Goal: Transaction & Acquisition: Book appointment/travel/reservation

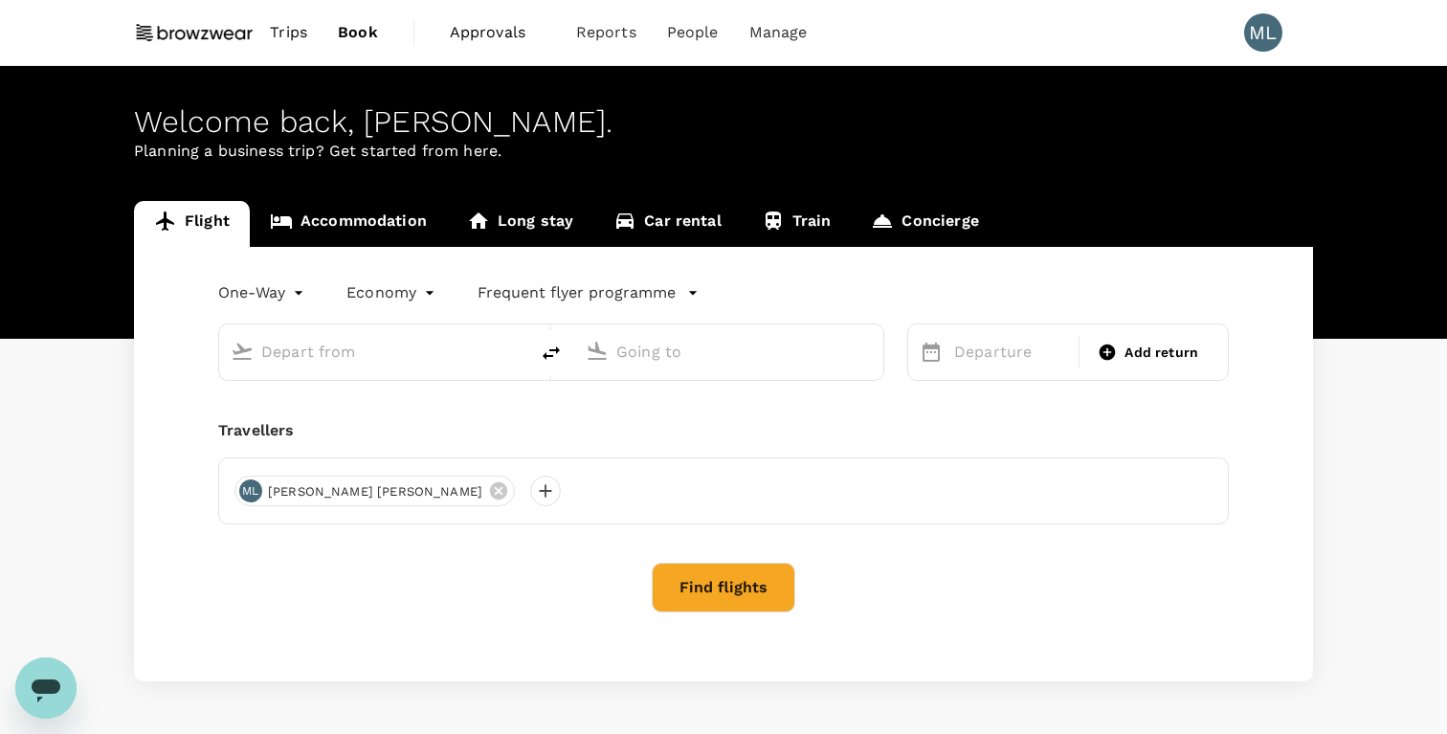
type input "roundtrip"
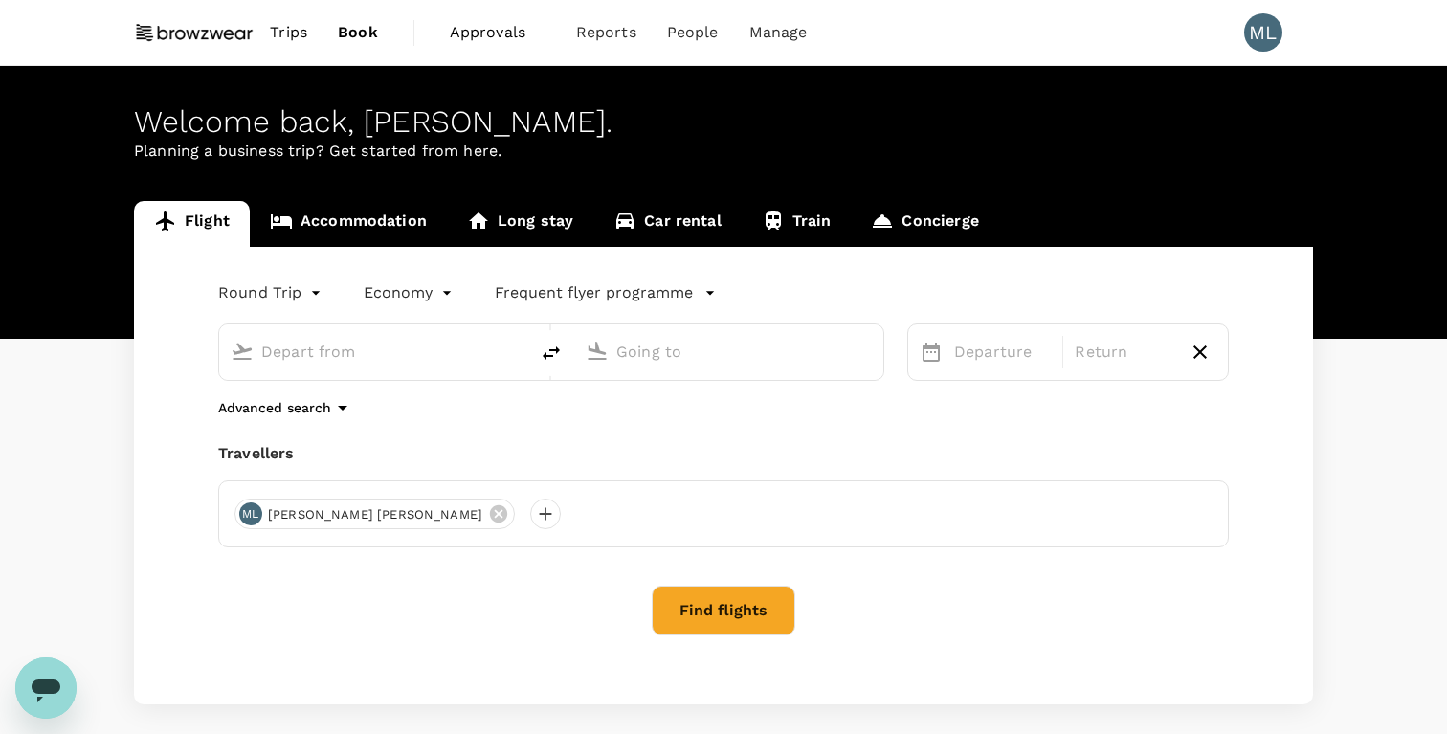
type input "Singapore Changi (SIN)"
type input "Hong Kong Intl (HKG)"
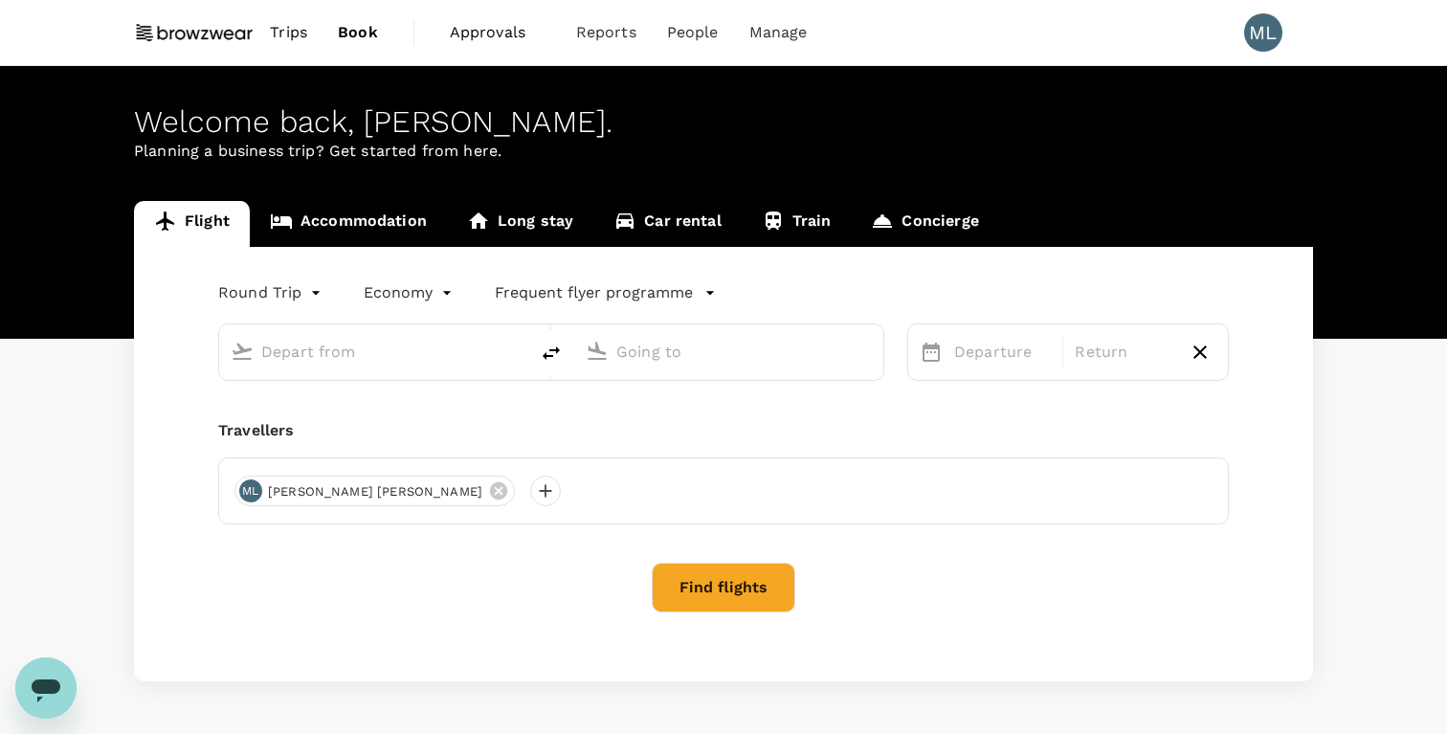
type input "Singapore Changi (SIN)"
type input "Hong Kong Intl (HKG)"
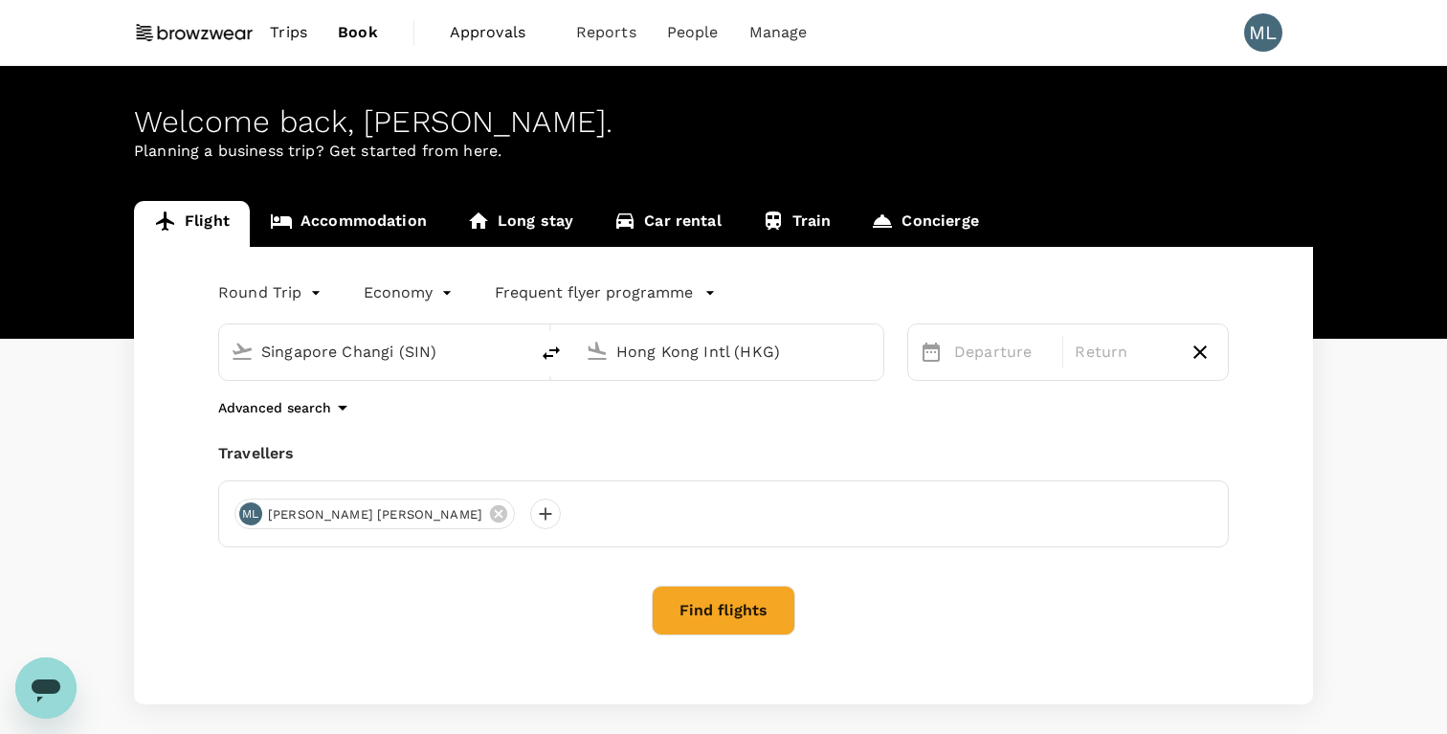
click at [499, 36] on span "Approvals" at bounding box center [498, 32] width 96 height 23
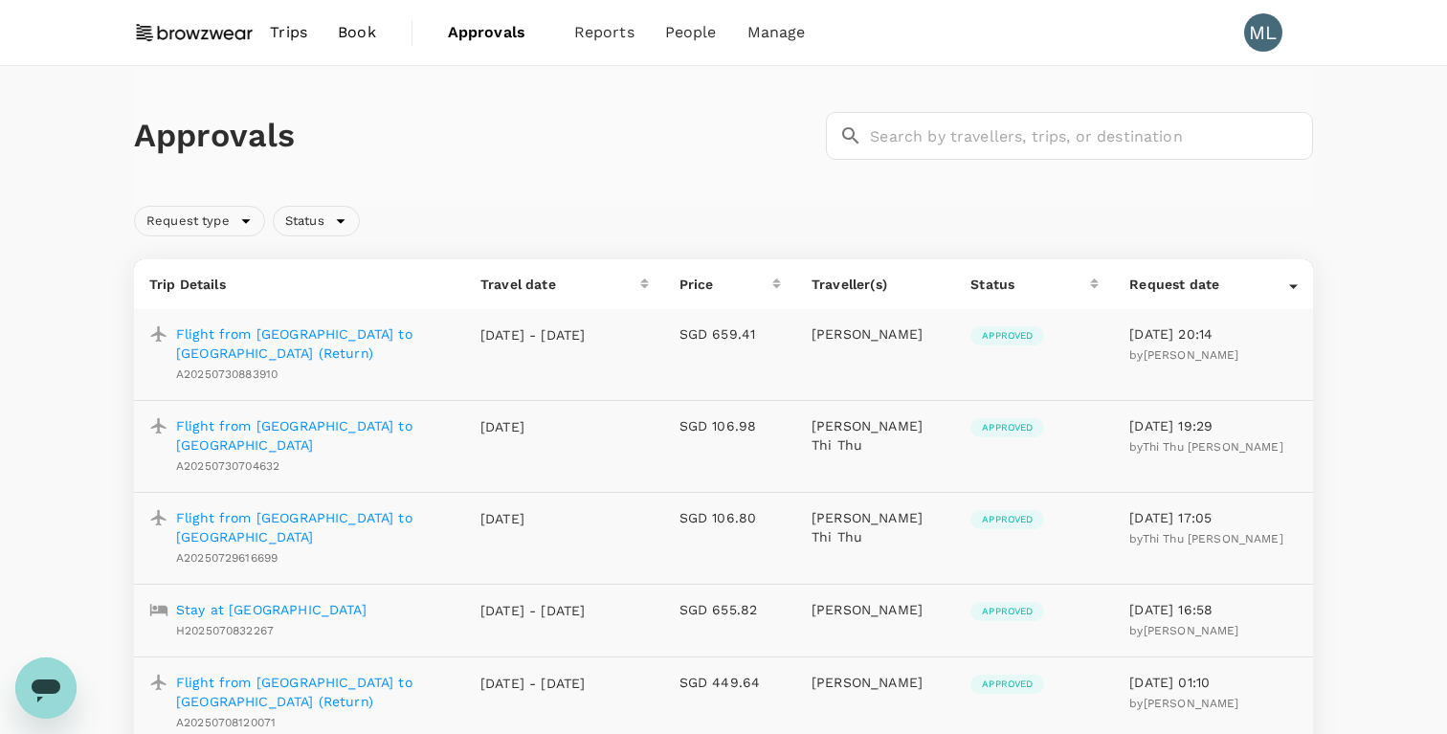
click at [219, 334] on p "Flight from [GEOGRAPHIC_DATA] to [GEOGRAPHIC_DATA] (Return)" at bounding box center [313, 343] width 274 height 38
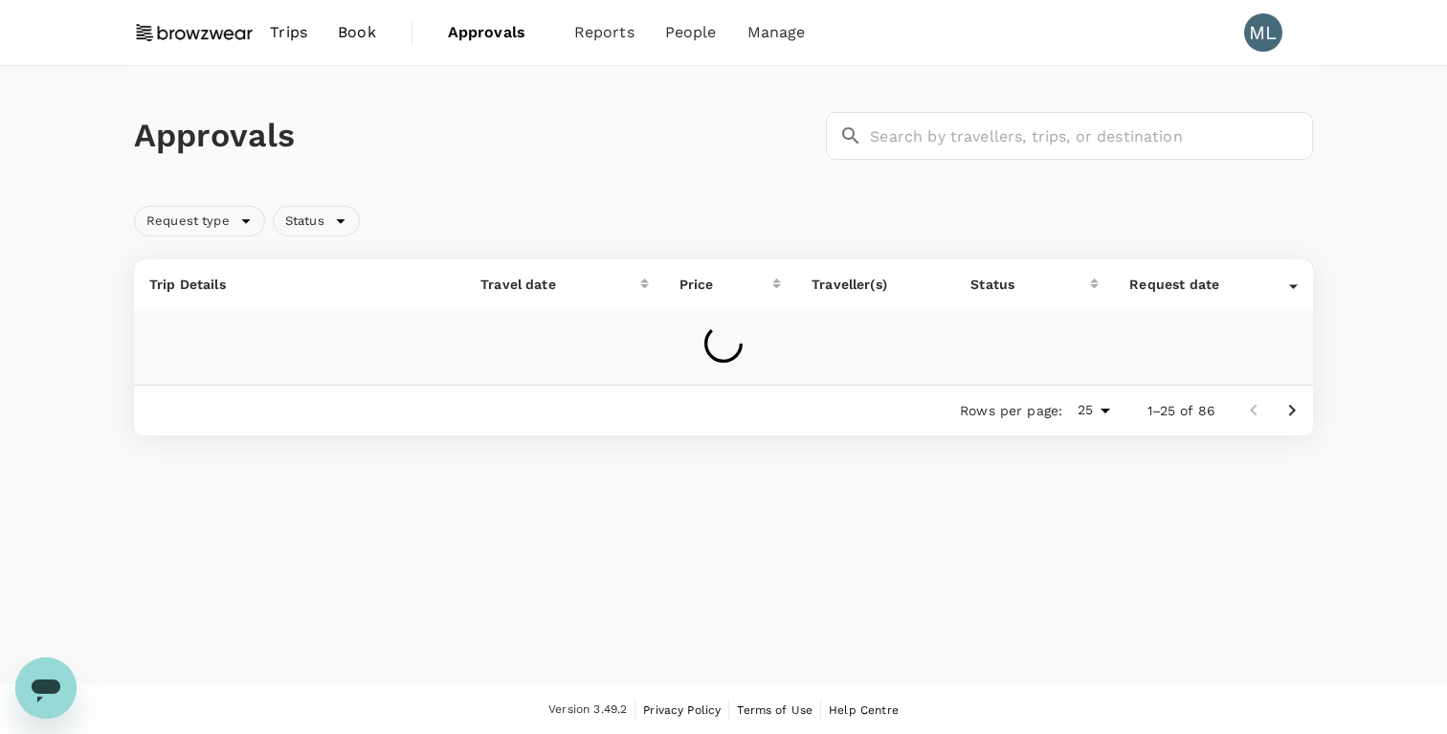
scroll to position [1, 0]
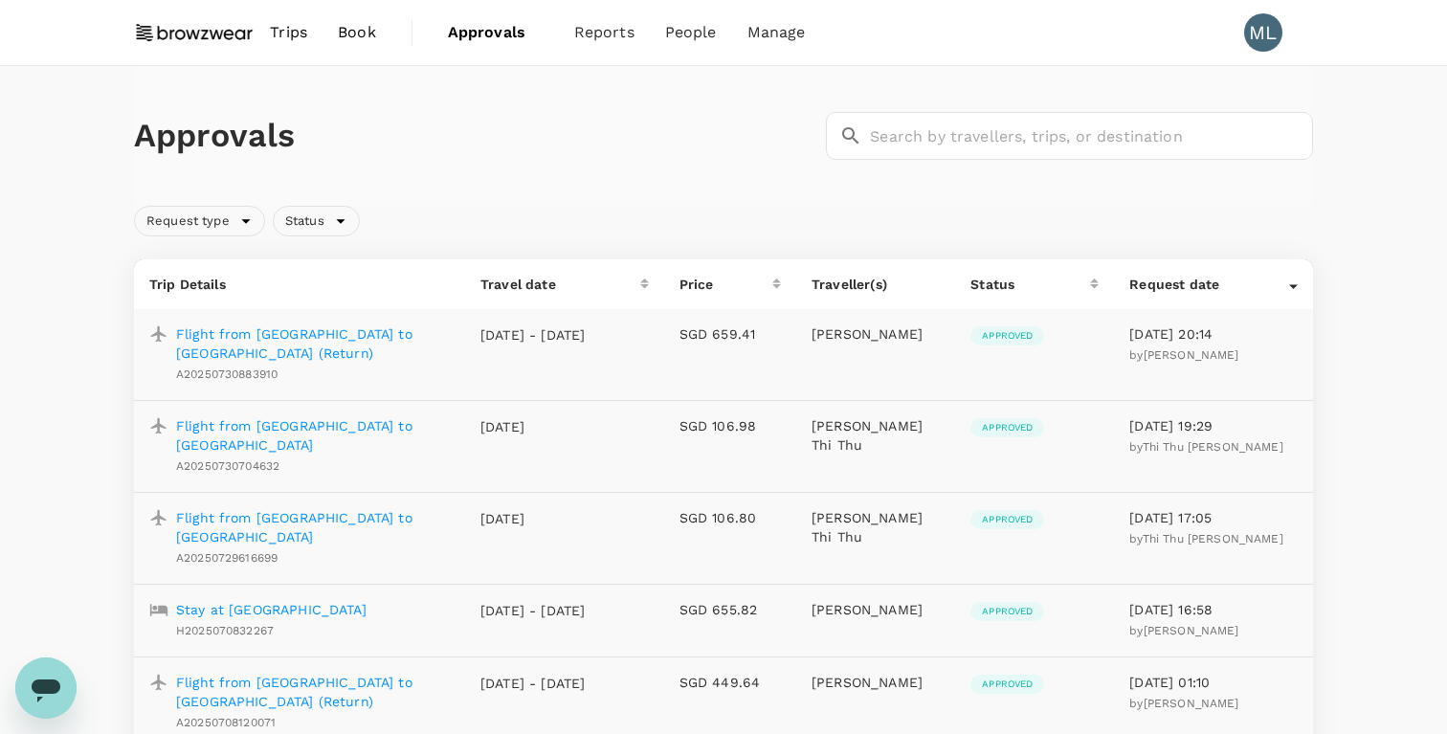
click at [200, 30] on img at bounding box center [194, 32] width 121 height 42
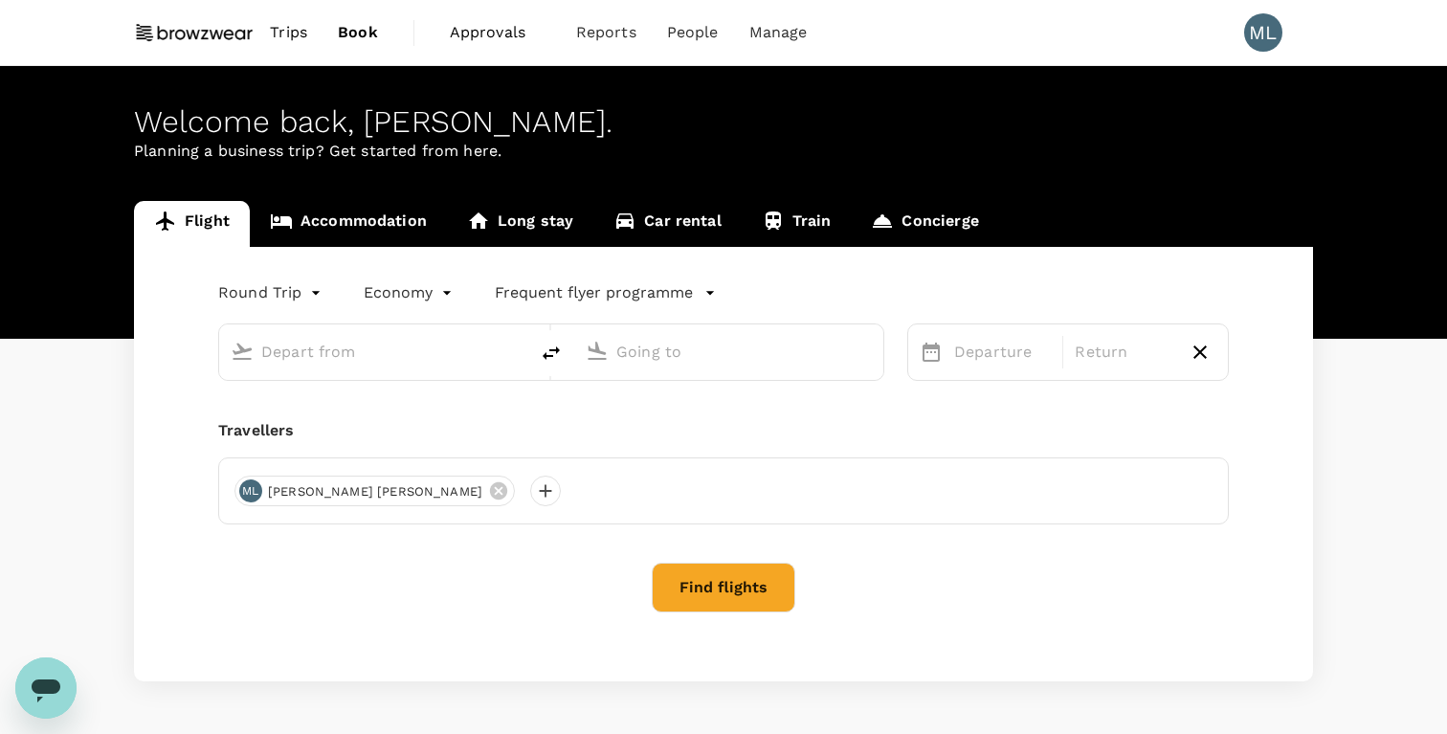
type input "Singapore Changi (SIN)"
type input "Hong Kong Intl (HKG)"
type input "Singapore Changi (SIN)"
type input "Hong Kong Intl (HKG)"
